Goal: Check status: Check status

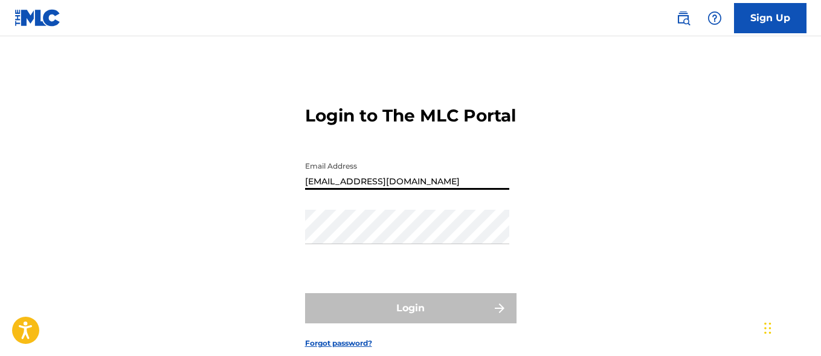
type input "[EMAIL_ADDRESS][DOMAIN_NAME]"
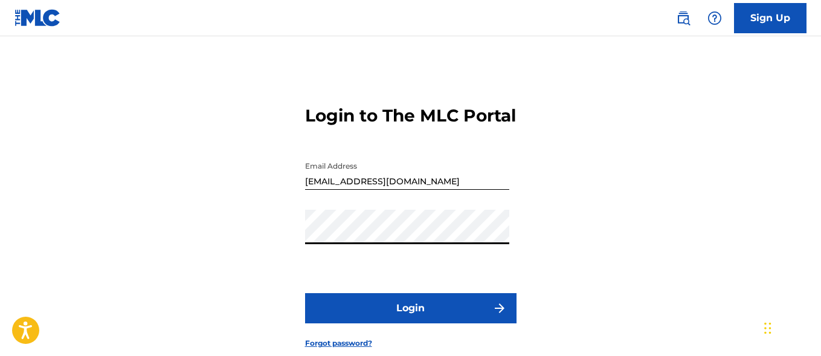
click at [410, 323] on button "Login" at bounding box center [410, 308] width 211 height 30
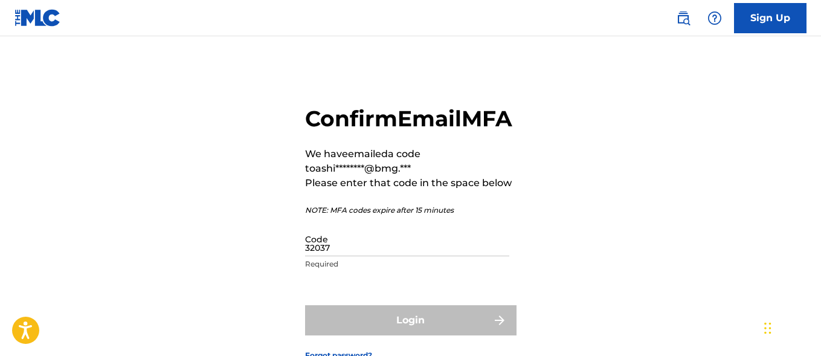
type input "320379"
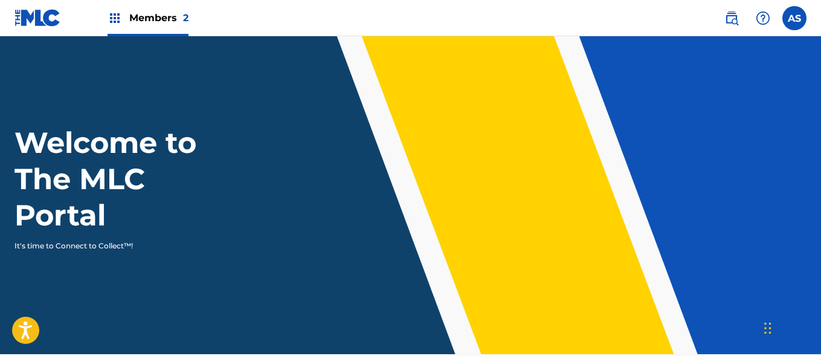
click at [115, 18] on img at bounding box center [115, 18] width 15 height 15
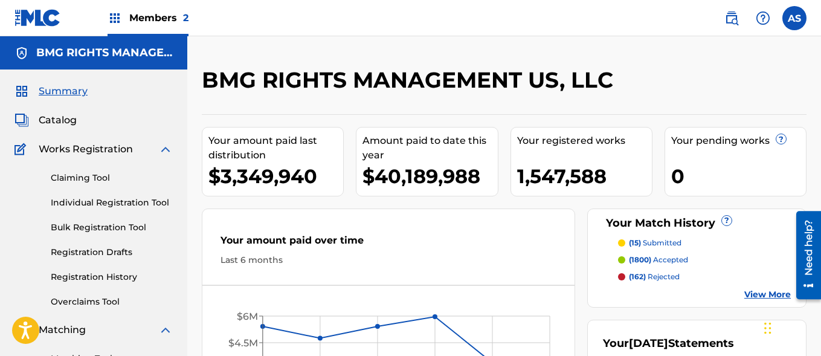
scroll to position [262, 0]
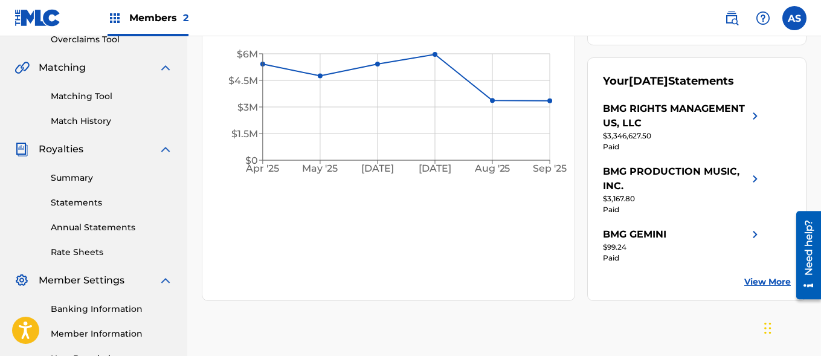
click at [112, 178] on link "Summary" at bounding box center [112, 178] width 122 height 13
